Goal: Task Accomplishment & Management: Complete application form

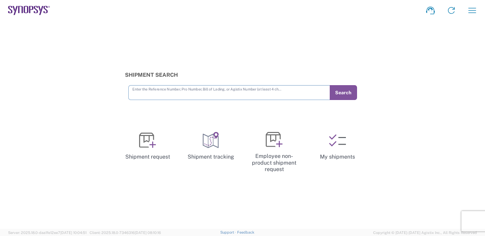
click at [236, 96] on input "text" at bounding box center [229, 92] width 194 height 12
click at [471, 10] on icon "button" at bounding box center [472, 10] width 8 height 5
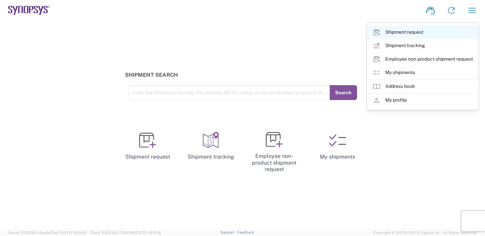
click at [410, 34] on link "Shipment request" at bounding box center [422, 32] width 111 height 13
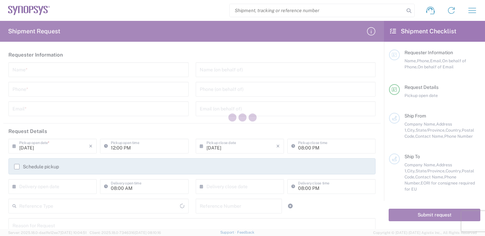
type input "[GEOGRAPHIC_DATA]"
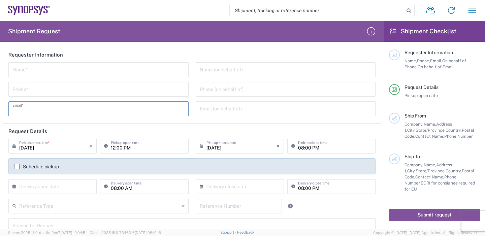
click at [41, 111] on input "text" at bounding box center [98, 108] width 172 height 12
paste input "[EMAIL_ADDRESS][DOMAIN_NAME]"
drag, startPoint x: 31, startPoint y: 111, endPoint x: 11, endPoint y: 110, distance: 20.2
click at [11, 110] on div "[EMAIL_ADDRESS][DOMAIN_NAME] Email *" at bounding box center [98, 108] width 180 height 15
type input "[EMAIL_ADDRESS][DOMAIN_NAME]"
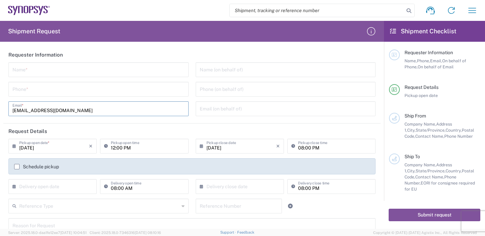
click at [45, 69] on input "text" at bounding box center [98, 69] width 172 height 12
paste input "EmilyWu"
type input "EmilyWu"
click at [37, 91] on input "tel" at bounding box center [98, 89] width 172 height 12
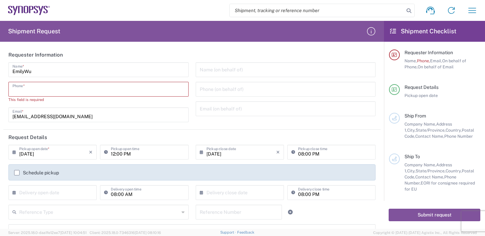
click at [50, 91] on input "tel" at bounding box center [98, 89] width 172 height 12
paste input "88633715000"
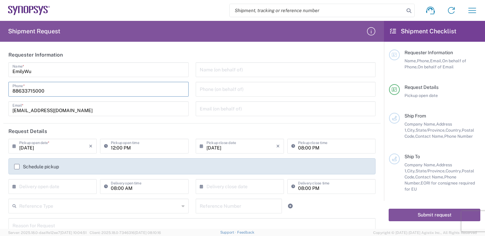
scroll to position [34, 0]
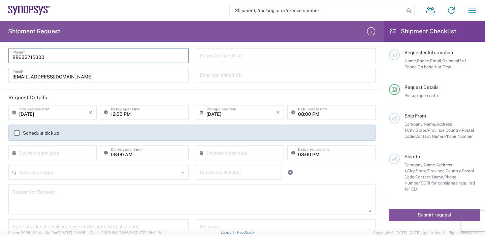
type input "88633715000"
click at [62, 111] on input "[DATE]" at bounding box center [54, 112] width 70 height 12
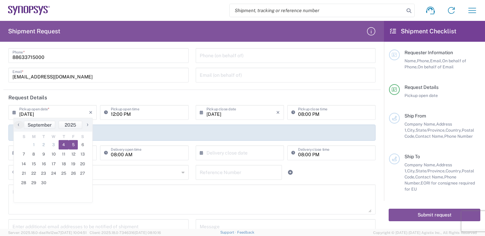
click at [72, 146] on span "5" at bounding box center [73, 144] width 9 height 9
type input "[DATE]"
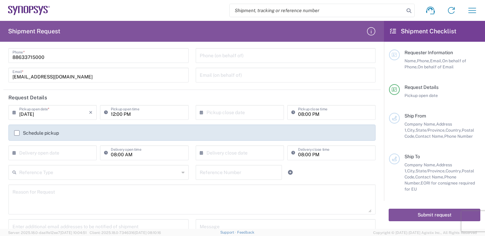
click at [119, 117] on input "12:00 PM" at bounding box center [147, 112] width 73 height 12
click at [141, 113] on input "12:00 PM" at bounding box center [147, 112] width 73 height 12
click at [112, 114] on input "12:00 PM" at bounding box center [147, 112] width 73 height 12
type input "03:00 PM"
click at [221, 116] on input "text" at bounding box center [241, 112] width 70 height 12
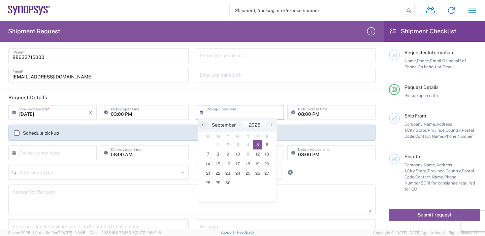
click at [259, 144] on span "5" at bounding box center [257, 144] width 9 height 9
type input "[DATE]"
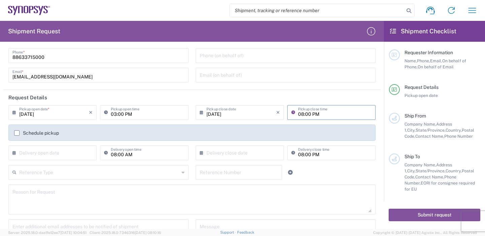
click at [307, 115] on input "08:00 PM" at bounding box center [334, 112] width 73 height 12
type input "05:00 PM"
click at [368, 99] on header "Request Details" at bounding box center [191, 97] width 377 height 15
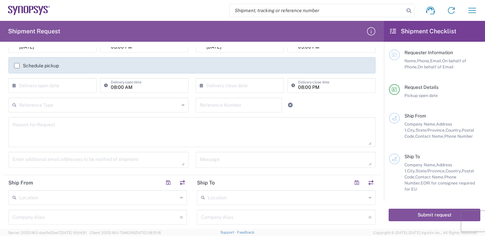
scroll to position [135, 0]
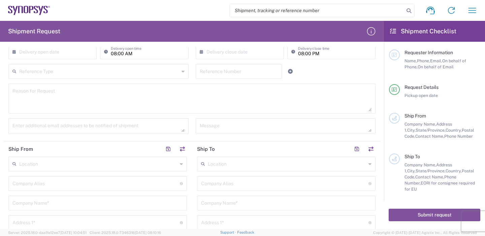
click at [62, 151] on header "Ship From" at bounding box center [97, 148] width 189 height 15
click at [60, 163] on input "text" at bounding box center [98, 164] width 158 height 12
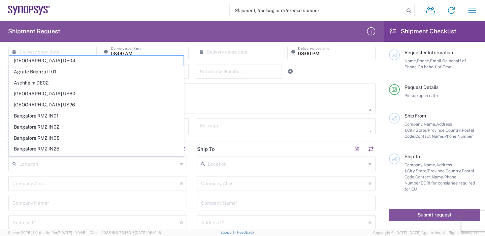
click at [230, 116] on div "Reason for Request" at bounding box center [192, 101] width 374 height 35
click at [50, 165] on input "text" at bounding box center [98, 164] width 158 height 12
paste input "[PERSON_NAME] Doo"
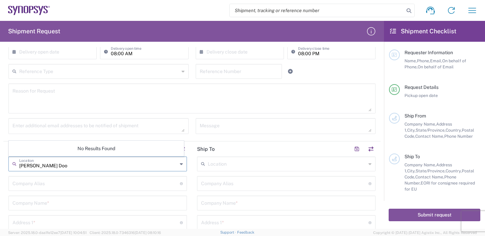
type input "[PERSON_NAME] Doo"
click at [86, 183] on input "text" at bounding box center [95, 183] width 167 height 12
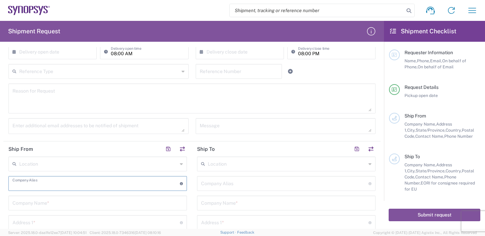
paste input "[PERSON_NAME] Doo"
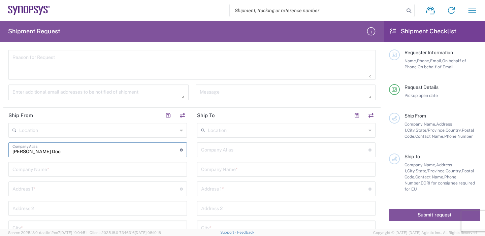
scroll to position [202, 0]
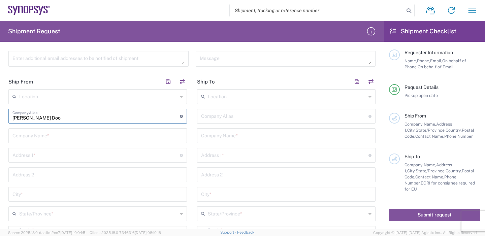
type input "[PERSON_NAME] Doo"
click at [92, 138] on input "text" at bounding box center [97, 135] width 170 height 12
paste input "[PERSON_NAME] Doo"
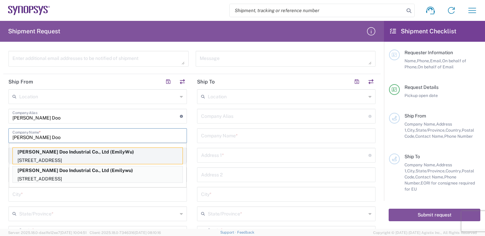
type input "[PERSON_NAME] Doo"
click at [99, 152] on p "[PERSON_NAME] Doo Industrial Co., Ltd (EmilyWu)" at bounding box center [98, 152] width 170 height 8
type input "[PERSON_NAME] Doo Industrial Co., Ltd"
type input "[STREET_ADDRESS]"
type input "Taoyuan Dist., [GEOGRAPHIC_DATA], [GEOGRAPHIC_DATA]"
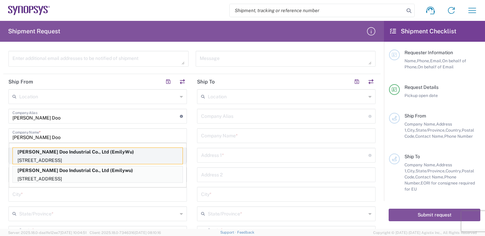
type input "[GEOGRAPHIC_DATA]"
type input "33068"
type input "EmilyWu"
type input "88633715000"
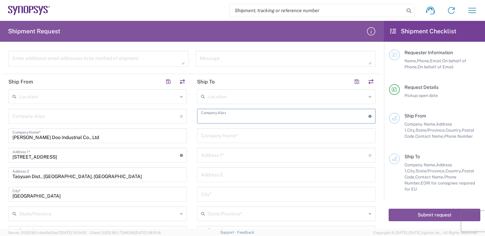
click at [235, 121] on input "text" at bounding box center [284, 116] width 167 height 12
click at [233, 132] on input "text" at bounding box center [286, 135] width 170 height 12
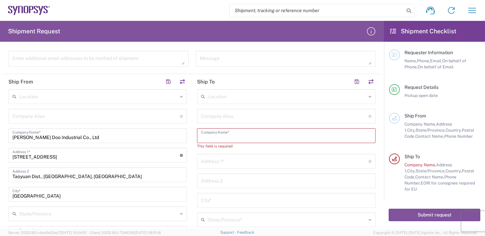
click at [220, 138] on input "text" at bounding box center [286, 135] width 170 height 12
paste input "Synopsys"
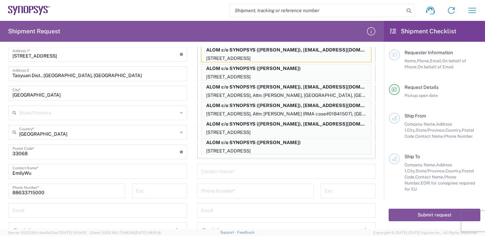
scroll to position [0, 0]
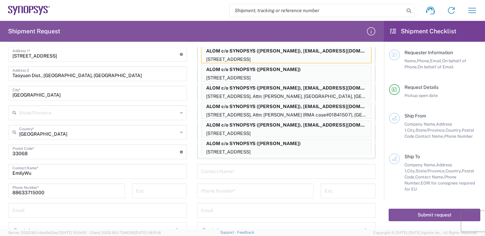
type input "Synopsys"
drag, startPoint x: 376, startPoint y: 166, endPoint x: 288, endPoint y: 131, distance: 94.3
click at [376, 166] on form "Requester Information EmilyWu Name * [PHONE_NUMBER] Phone * [EMAIL_ADDRESS][DOM…" at bounding box center [192, 138] width 384 height 182
click at [373, 93] on main "Location [GEOGRAPHIC_DATA] DE04 Agrate Brianza IT01 [GEOGRAPHIC_DATA] DE02 [GEO…" at bounding box center [286, 124] width 189 height 272
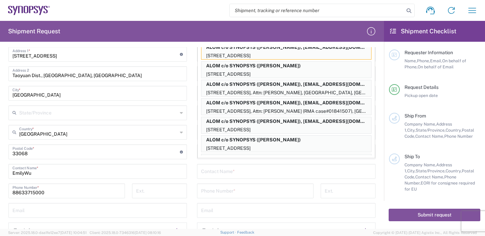
click at [377, 78] on form "Requester Information EmilyWu Name * [PHONE_NUMBER] Phone * [EMAIL_ADDRESS][DOM…" at bounding box center [192, 138] width 384 height 182
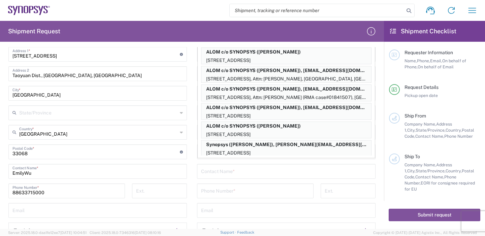
scroll to position [0, 0]
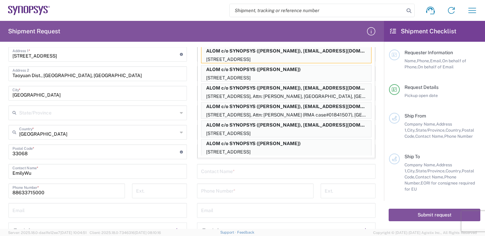
click at [374, 65] on main "Location [GEOGRAPHIC_DATA] DE04 Agrate Brianza IT01 [GEOGRAPHIC_DATA] DE02 [GEO…" at bounding box center [286, 124] width 189 height 272
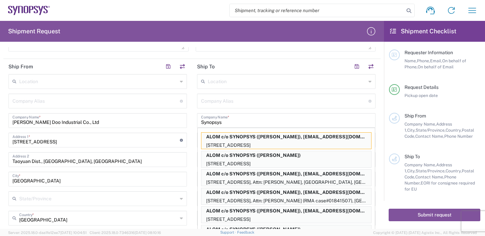
scroll to position [209, 0]
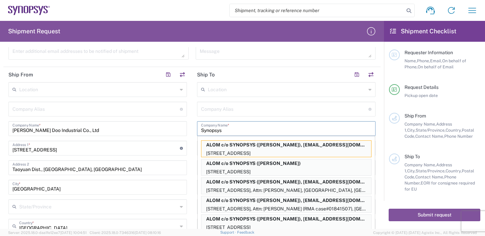
click at [272, 131] on input "Synopsys" at bounding box center [286, 128] width 170 height 12
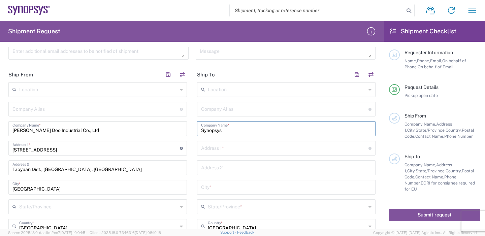
click at [241, 148] on input "text" at bounding box center [284, 148] width 167 height 12
paste input "Synopsys"
type input "Synopsys"
click at [225, 168] on input "text" at bounding box center [286, 167] width 170 height 12
click at [243, 131] on input "Synopsys" at bounding box center [286, 128] width 170 height 12
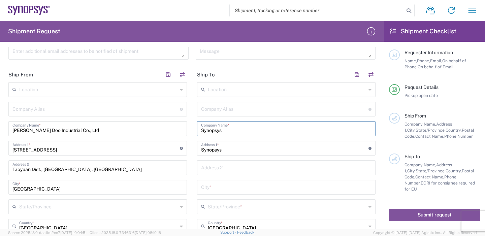
drag, startPoint x: 235, startPoint y: 130, endPoint x: 194, endPoint y: 131, distance: 41.4
click at [194, 131] on main "Location [GEOGRAPHIC_DATA] DE04 Agrate Brianza IT01 [GEOGRAPHIC_DATA] DE02 [GEO…" at bounding box center [286, 218] width 189 height 272
paste input "Sweden AB"
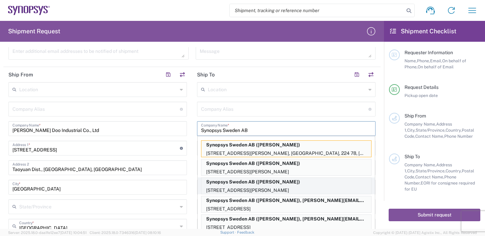
scroll to position [21, 0]
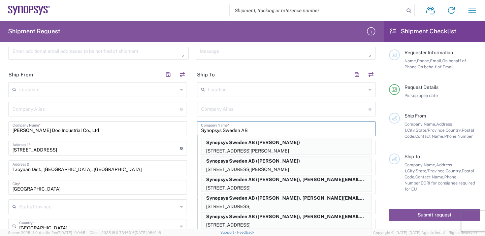
type input "Synopsys Sweden AB"
click at [302, 221] on p "[STREET_ADDRESS]" at bounding box center [286, 225] width 170 height 8
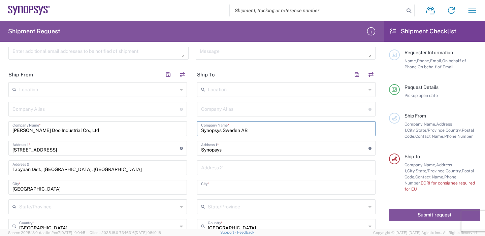
type input "Kalkstensvagen 3 [PERSON_NAME]"
type input "[PERSON_NAME]"
type input "[GEOGRAPHIC_DATA]"
type input "22478"
type input "[PERSON_NAME]"
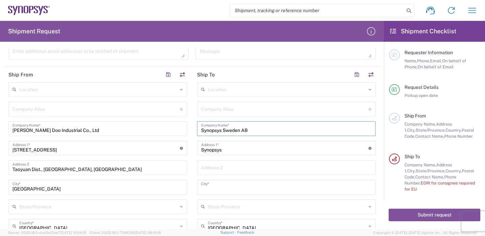
type input "004646162900"
type input "[EMAIL_ADDRESS][DOMAIN_NAME]"
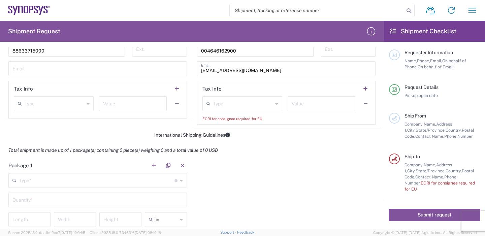
scroll to position [478, 0]
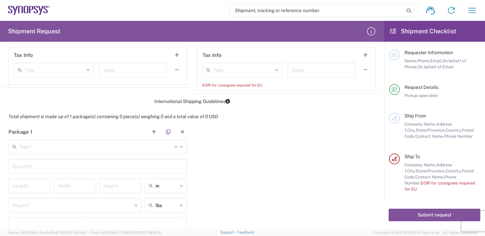
click at [48, 147] on input "text" at bounding box center [96, 146] width 155 height 12
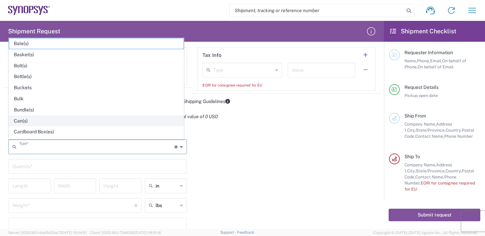
click at [33, 119] on span "Can(s)" at bounding box center [96, 121] width 174 height 10
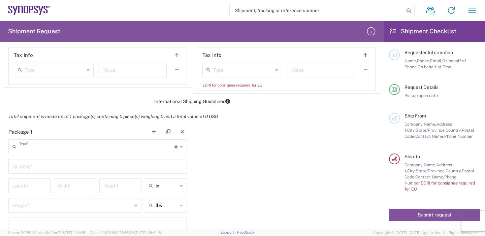
type input "Can(s)"
click at [52, 169] on input "text" at bounding box center [97, 166] width 170 height 12
type input "1"
click at [22, 188] on input "number" at bounding box center [29, 185] width 34 height 12
click at [180, 187] on icon at bounding box center [181, 185] width 3 height 11
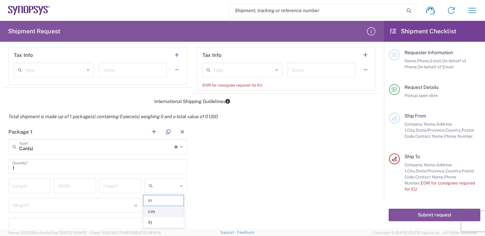
click at [164, 210] on span "cm" at bounding box center [163, 211] width 40 height 10
type input "cm"
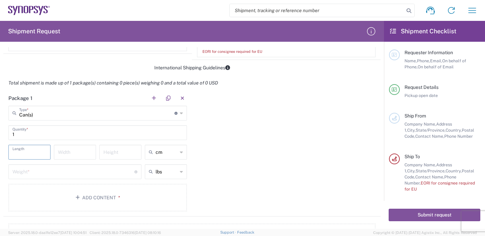
click at [33, 151] on input "number" at bounding box center [29, 152] width 34 height 12
type input "94"
click at [78, 155] on input "number" at bounding box center [75, 152] width 34 height 12
type input "42"
click at [124, 154] on input "number" at bounding box center [120, 152] width 34 height 12
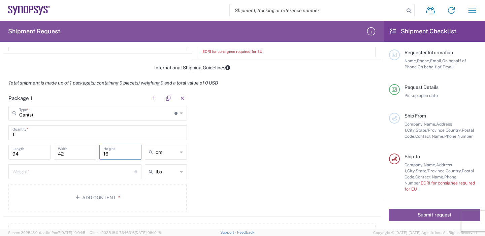
type input "16"
click at [180, 170] on icon at bounding box center [181, 171] width 3 height 11
click at [160, 196] on span "kgs" at bounding box center [163, 197] width 40 height 10
type input "kgs"
click at [56, 170] on input "number" at bounding box center [73, 171] width 122 height 12
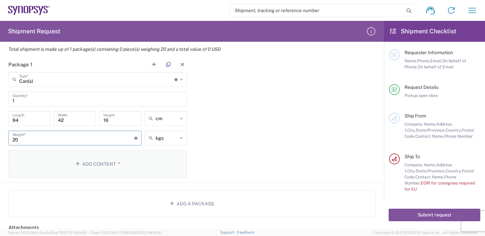
scroll to position [579, 0]
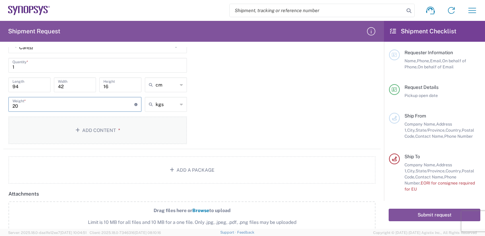
type input "20"
click at [92, 126] on button "Add Content *" at bounding box center [97, 130] width 178 height 28
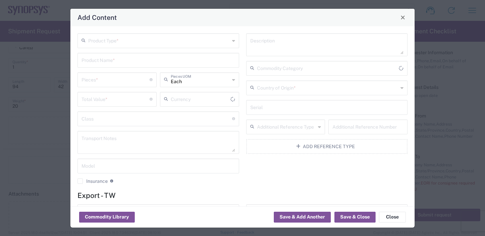
click at [125, 40] on input "text" at bounding box center [158, 40] width 141 height 12
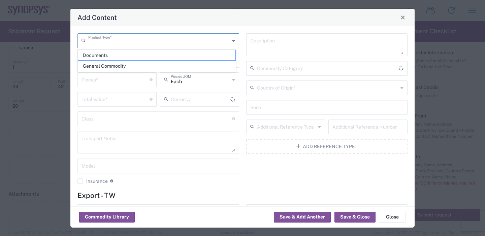
type input "US Dollar"
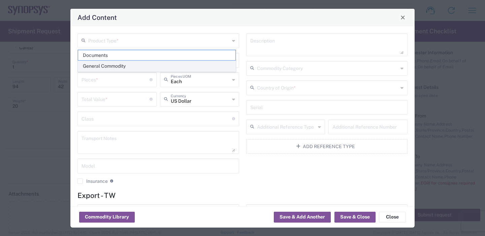
click at [118, 67] on span "General Commodity" at bounding box center [156, 66] width 157 height 10
type input "General Commodity"
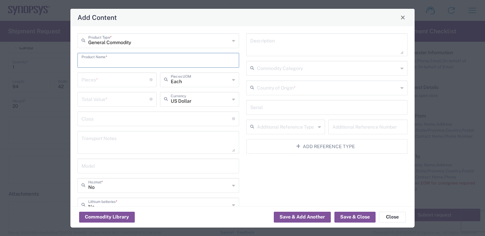
click at [127, 62] on input "text" at bounding box center [158, 60] width 154 height 12
click at [106, 59] on input "text" at bounding box center [158, 60] width 154 height 12
paste input "SH100007810_0.0"
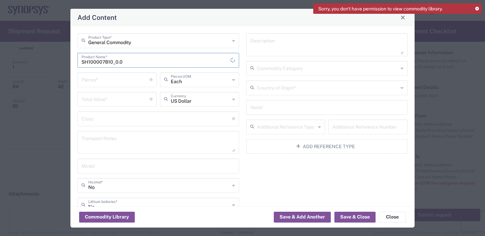
click at [147, 61] on input "SH100007810_0.0" at bounding box center [155, 60] width 149 height 12
type input "SH100007810_0.0"
click at [117, 84] on input "number" at bounding box center [115, 79] width 68 height 12
click at [160, 59] on input "SH100007810_0.0" at bounding box center [155, 60] width 149 height 12
click at [477, 8] on icon at bounding box center [477, 9] width 4 height 4
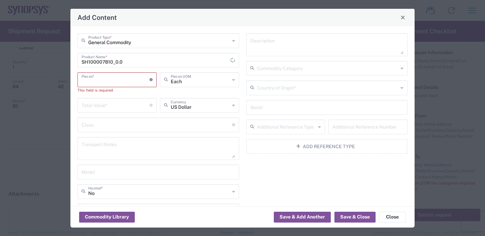
click at [106, 82] on input "number" at bounding box center [115, 79] width 68 height 12
click at [105, 82] on input "number" at bounding box center [115, 79] width 68 height 12
type input "4"
type input "10"
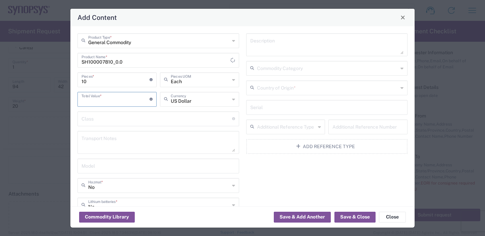
click at [111, 100] on input "number" at bounding box center [115, 99] width 68 height 12
click at [185, 80] on input "text" at bounding box center [200, 79] width 59 height 12
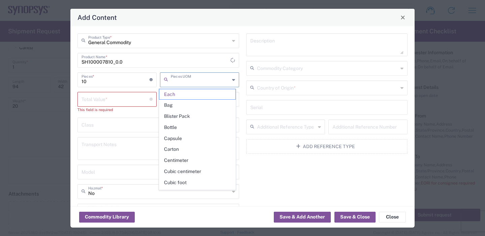
click at [185, 80] on input "text" at bounding box center [200, 79] width 59 height 12
click at [111, 102] on input "number" at bounding box center [115, 99] width 68 height 12
type input "Each"
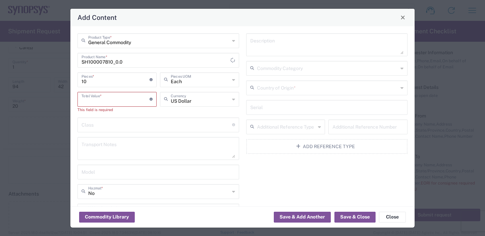
click at [101, 101] on input "number" at bounding box center [115, 99] width 68 height 12
click at [106, 105] on div "Total Value * Total value of all the pieces" at bounding box center [116, 99] width 79 height 15
type input "4"
type input "1063.70"
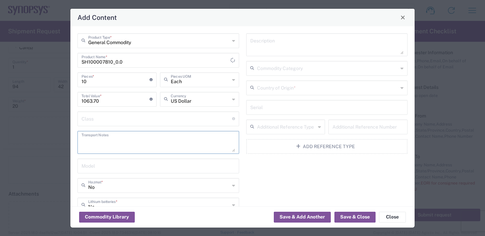
click at [132, 138] on textarea at bounding box center [158, 142] width 154 height 19
click at [129, 123] on input "text" at bounding box center [156, 118] width 151 height 12
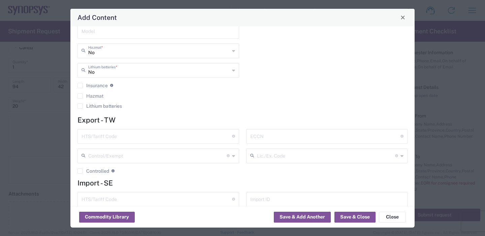
scroll to position [158, 0]
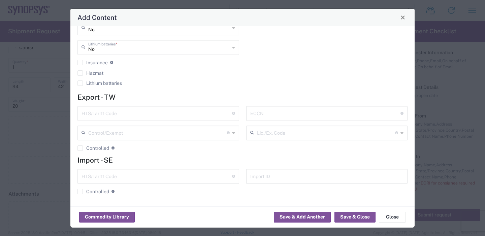
click at [124, 173] on input "text" at bounding box center [156, 176] width 151 height 12
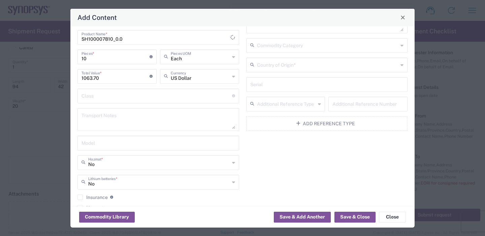
scroll to position [0, 0]
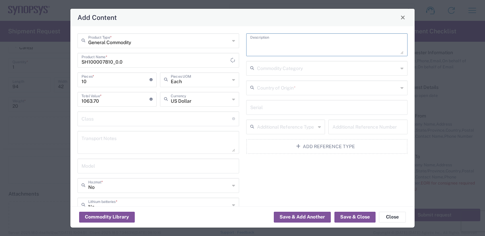
click at [285, 41] on textarea at bounding box center [327, 44] width 154 height 19
click at [294, 44] on textarea at bounding box center [327, 44] width 154 height 19
paste textarea "HAPS Server rack rail L-shape 29-36" - left"
type textarea "HAPS Server rack rail L-shape 29-36" - left"
click at [272, 46] on textarea "HAPS Server rack rail L-shape 29-36" - left" at bounding box center [327, 44] width 154 height 19
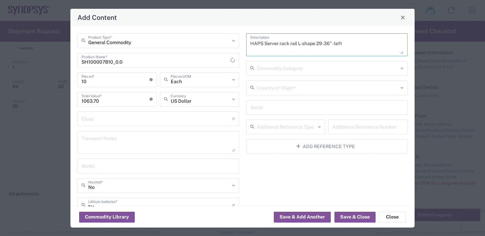
click at [281, 43] on textarea "HAPS Server rack rail L-shape 29-36" - left" at bounding box center [327, 44] width 154 height 19
click at [265, 44] on textarea "HAPS Server rack rail L-shape 29-36" - left" at bounding box center [327, 44] width 154 height 19
click at [315, 42] on textarea "HAPS Server rack rail L-shape 29-36" - left" at bounding box center [327, 44] width 154 height 19
click at [290, 42] on textarea "HAPS Server rack rail L-shape 29-36" - left" at bounding box center [327, 44] width 154 height 19
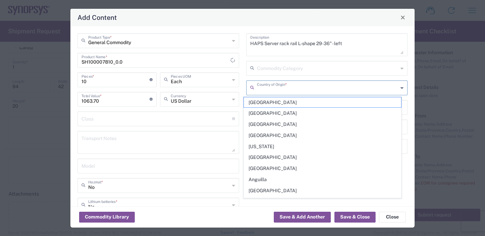
click at [289, 92] on input "text" at bounding box center [327, 87] width 141 height 12
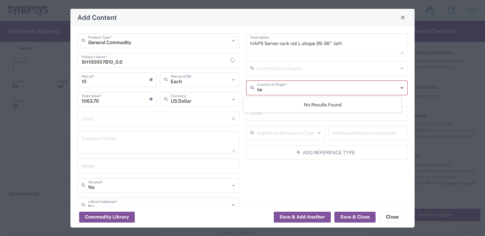
click at [268, 91] on input "tw" at bounding box center [327, 87] width 141 height 12
type input "t"
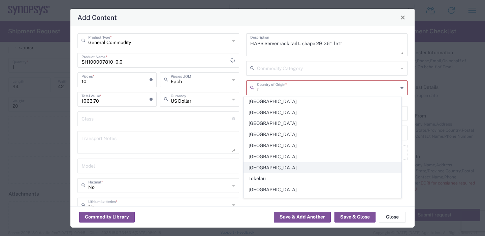
scroll to position [707, 0]
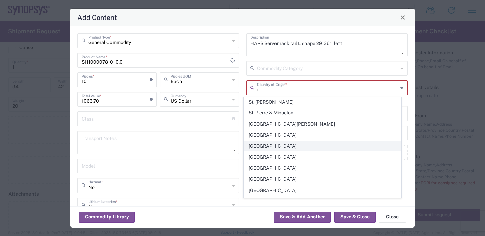
click at [259, 141] on span "[GEOGRAPHIC_DATA]" at bounding box center [322, 146] width 157 height 10
type input "[GEOGRAPHIC_DATA]"
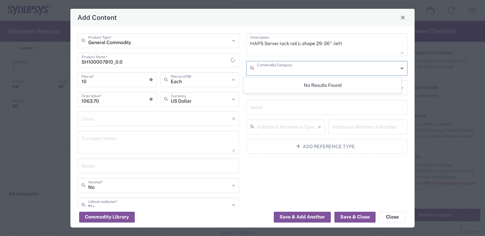
click at [278, 70] on input "text" at bounding box center [327, 68] width 141 height 12
click at [280, 65] on input "text" at bounding box center [327, 68] width 141 height 12
drag, startPoint x: 298, startPoint y: 65, endPoint x: 261, endPoint y: 63, distance: 36.7
click at [261, 63] on input "text" at bounding box center [327, 68] width 141 height 12
click at [266, 180] on div "HAPS Server rack rail L-shape 29-36" - left Description Commodity Category [GEO…" at bounding box center [326, 140] width 169 height 215
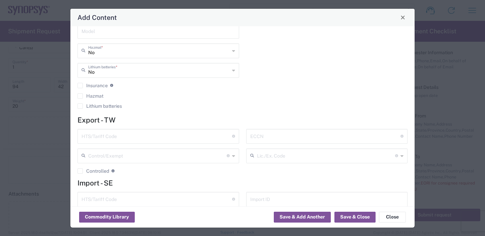
scroll to position [158, 0]
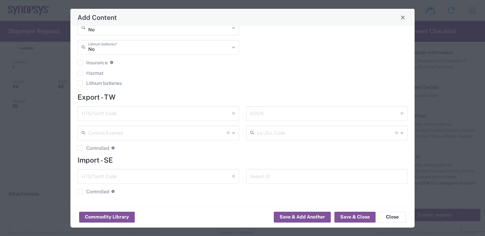
click at [115, 176] on input "text" at bounding box center [156, 176] width 151 height 12
click at [161, 176] on input "text" at bounding box center [156, 176] width 151 height 12
click at [123, 177] on input "text" at bounding box center [156, 176] width 151 height 12
click at [119, 176] on input "text" at bounding box center [156, 176] width 151 height 12
click at [105, 177] on input "text" at bounding box center [156, 176] width 151 height 12
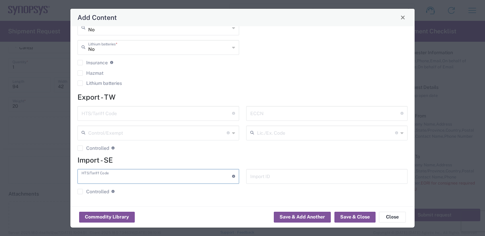
paste input "8486900000"
type input "8486900000"
click at [349, 215] on button "Save & Close" at bounding box center [354, 217] width 41 height 11
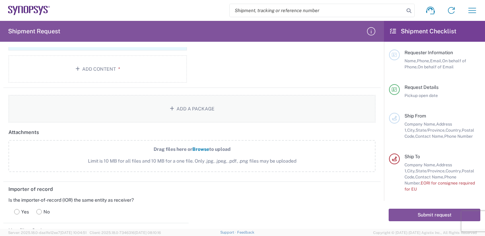
scroll to position [714, 0]
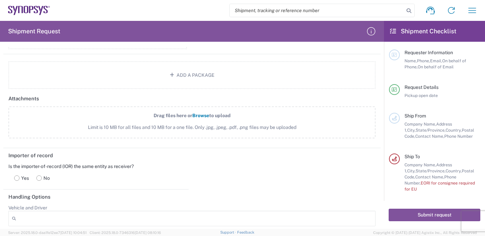
click at [204, 116] on span "Browse" at bounding box center [200, 115] width 17 height 5
click at [0, 0] on input "Drag files here or Browse to upload Limit is 10 MB for all files and 10 MB for …" at bounding box center [0, 0] width 0 height 0
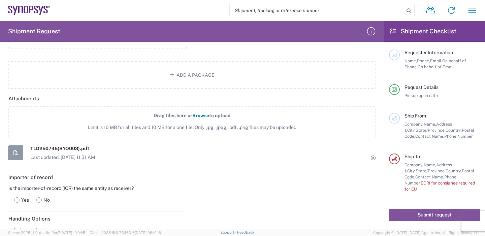
click at [200, 116] on span "Browse" at bounding box center [200, 115] width 17 height 5
click at [0, 0] on input "Drag files here or Browse to upload Limit is 10 MB for all files and 10 MB for …" at bounding box center [0, 0] width 0 height 0
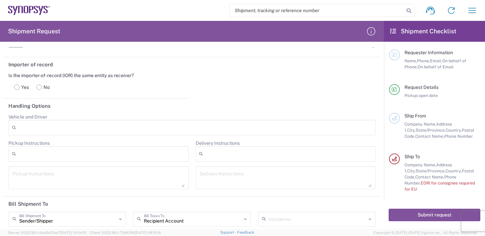
scroll to position [916, 0]
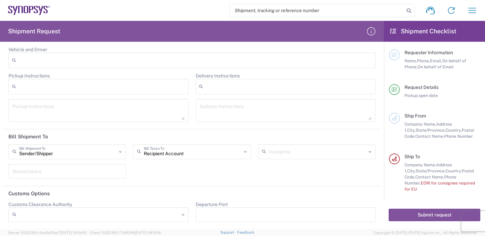
click at [119, 153] on icon at bounding box center [120, 151] width 3 height 11
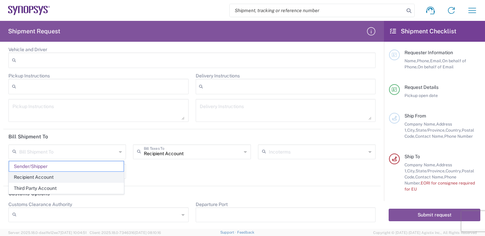
click at [43, 179] on span "Recipient Account" at bounding box center [66, 177] width 114 height 10
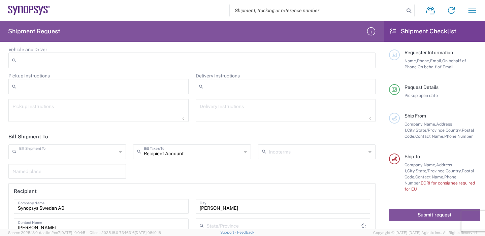
type input "Recipient Account"
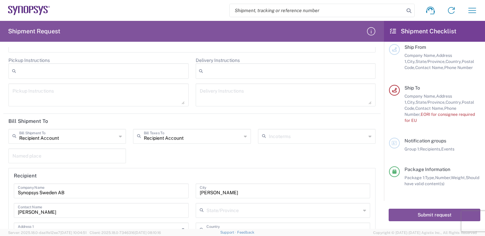
scroll to position [999, 0]
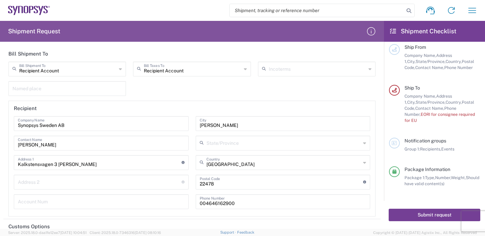
click at [417, 215] on button "Submit request" at bounding box center [435, 215] width 92 height 12
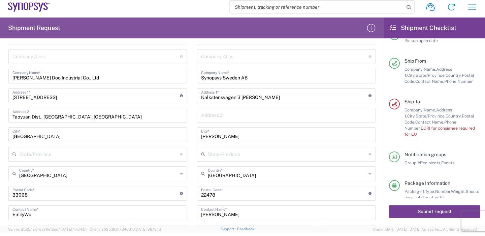
scroll to position [225, 0]
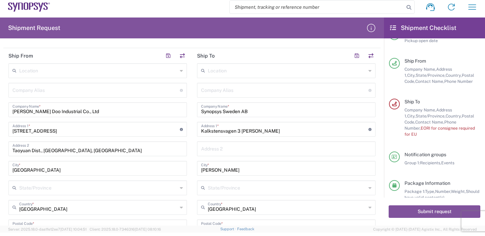
click at [427, 133] on span "EORI for consignee required for EU" at bounding box center [439, 131] width 70 height 11
drag, startPoint x: 436, startPoint y: 135, endPoint x: 402, endPoint y: 111, distance: 41.8
click at [402, 111] on div "Ship To Company Name, Address 1, City, State/Province, Country, Postal Code, Co…" at bounding box center [440, 118] width 80 height 39
copy div "Company Name, Address 1, City, State/Province, Country, Postal Code, Contact Na…"
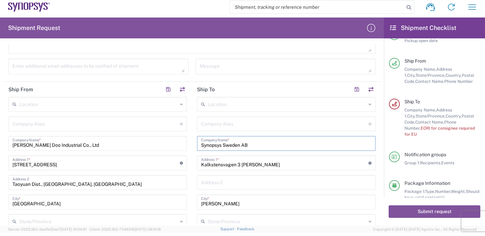
click at [276, 143] on input "Synopsys Sweden AB" at bounding box center [286, 143] width 170 height 12
click at [352, 92] on button "button" at bounding box center [356, 89] width 9 height 9
click at [303, 148] on input "Synopsys Sweden AB" at bounding box center [286, 143] width 170 height 12
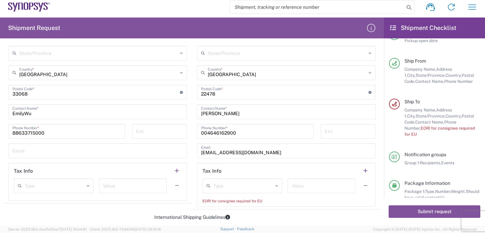
scroll to position [393, 0]
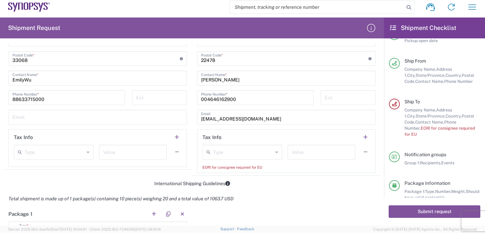
click at [308, 151] on input "text" at bounding box center [322, 152] width 60 height 12
click at [209, 139] on h2 "Tax Info" at bounding box center [211, 137] width 19 height 7
click at [202, 136] on h2 "Tax Info" at bounding box center [211, 137] width 19 height 7
click at [222, 136] on header "Tax Info" at bounding box center [286, 137] width 178 height 15
copy h2 "Tax Info"
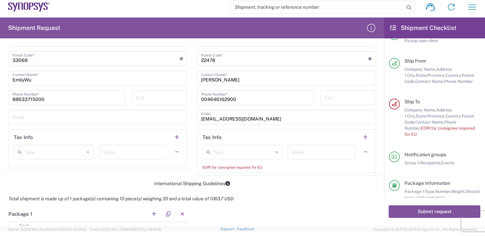
click at [229, 153] on input "text" at bounding box center [243, 152] width 60 height 12
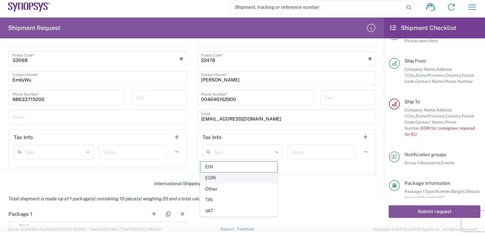
click at [229, 175] on span "EORI" at bounding box center [238, 178] width 77 height 10
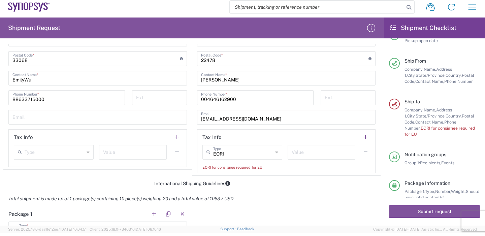
click at [321, 154] on input "text" at bounding box center [322, 152] width 60 height 12
type input "EORI"
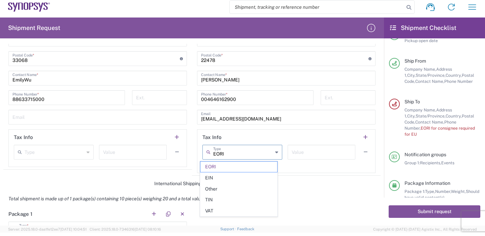
click at [243, 155] on input "EORI" at bounding box center [243, 152] width 60 height 12
click at [315, 152] on input "text" at bounding box center [322, 152] width 60 height 12
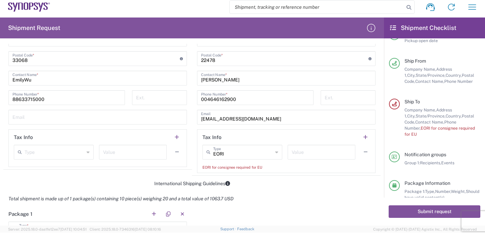
click at [310, 172] on agx-form-section "Tax Info EORI Type EORI EIN Other TIN VAT Value EORI for consignee required for…" at bounding box center [286, 151] width 178 height 44
click at [306, 155] on input "text" at bounding box center [322, 152] width 60 height 12
click at [429, 213] on button "Submit request" at bounding box center [435, 211] width 92 height 12
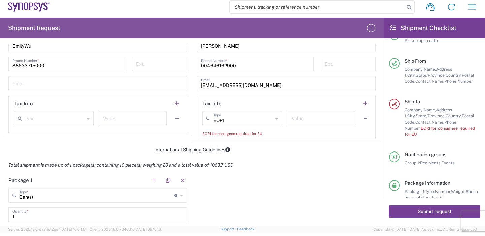
scroll to position [359, 0]
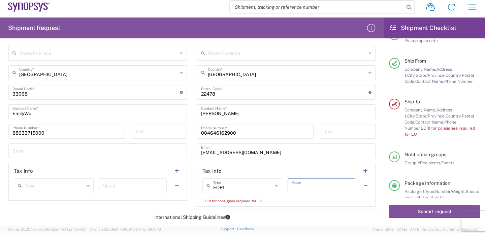
click at [303, 184] on input "text" at bounding box center [322, 185] width 60 height 12
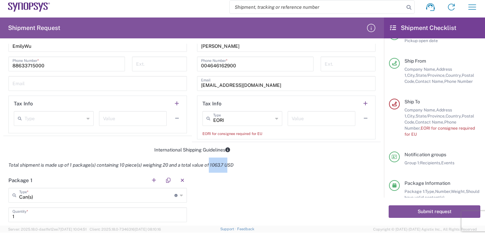
drag, startPoint x: 211, startPoint y: 165, endPoint x: 232, endPoint y: 164, distance: 20.9
click at [232, 164] on em "Total shipment is made up of 1 package(s) containing 10 piece(s) weighing 20 an…" at bounding box center [120, 164] width 235 height 5
click at [310, 119] on input "text" at bounding box center [322, 118] width 60 height 12
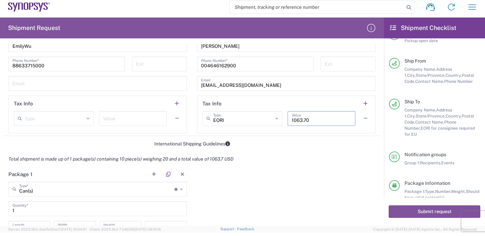
scroll to position [460, 0]
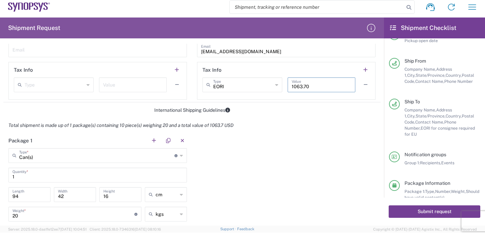
type input "1063.70"
click at [416, 210] on button "Submit request" at bounding box center [435, 211] width 92 height 12
